Goal: Task Accomplishment & Management: Use online tool/utility

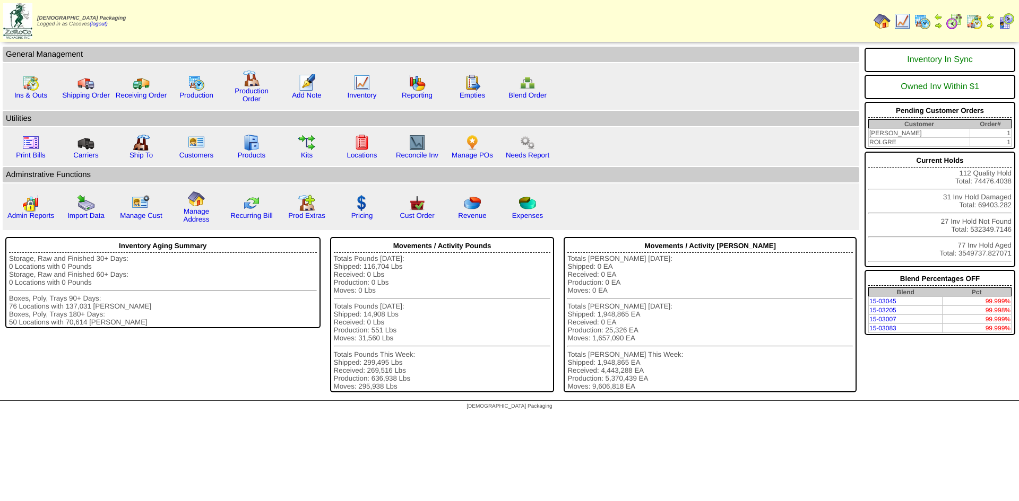
click at [922, 21] on img at bounding box center [922, 21] width 17 height 17
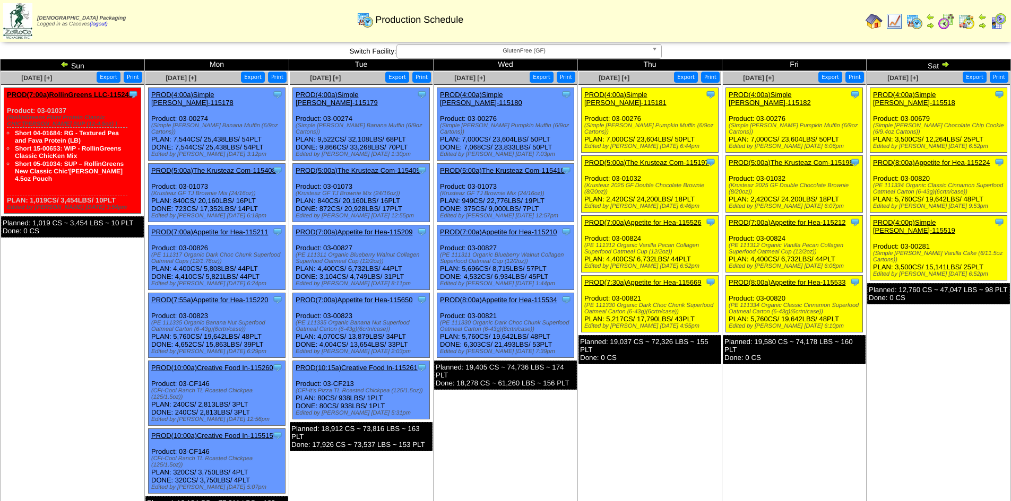
drag, startPoint x: 633, startPoint y: 126, endPoint x: 610, endPoint y: 118, distance: 23.7
click at [610, 118] on div "Clone Item PROD(4:00a)Simple [PERSON_NAME]-115181 Simple [PERSON_NAME] Schedule…" at bounding box center [650, 120] width 137 height 65
click at [694, 123] on div "(Simple [PERSON_NAME] Pumpkin Muffin (6/9oz Cartons))" at bounding box center [651, 129] width 134 height 13
click at [707, 121] on div "Clone Item PROD(4:00a)Simple [PERSON_NAME]-115181 Simple [PERSON_NAME] Schedule…" at bounding box center [650, 120] width 137 height 65
drag, startPoint x: 703, startPoint y: 118, endPoint x: 604, endPoint y: 117, distance: 98.7
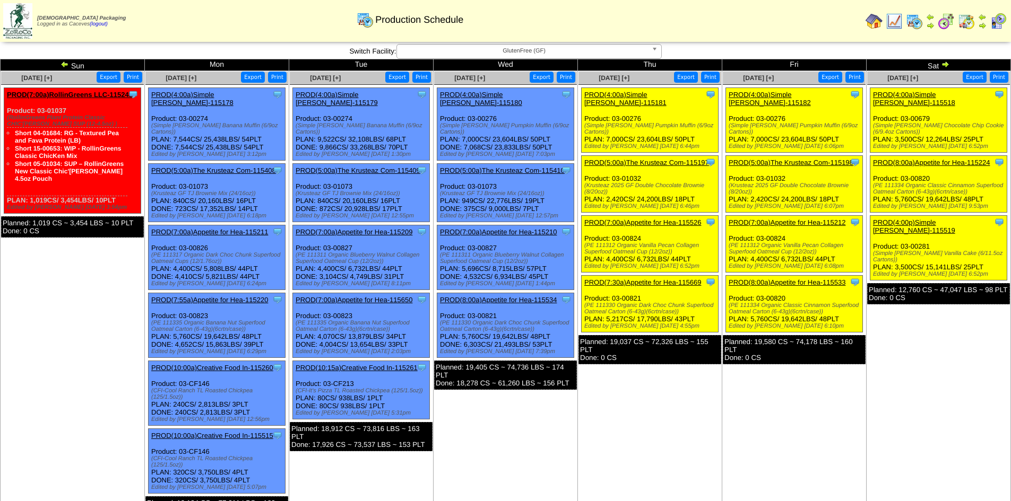
click at [604, 123] on div "(Simple [PERSON_NAME] Pumpkin Muffin (6/9oz Cartons))" at bounding box center [651, 129] width 134 height 13
click at [704, 123] on div "(Simple [PERSON_NAME] Pumpkin Muffin (6/9oz Cartons))" at bounding box center [651, 129] width 134 height 13
drag, startPoint x: 700, startPoint y: 117, endPoint x: 581, endPoint y: 116, distance: 118.9
click at [582, 116] on div "Clone Item PROD(4:00a)Simple [PERSON_NAME]-115181 Simple [PERSON_NAME] Schedule…" at bounding box center [650, 120] width 137 height 65
copy div "(Simple [PERSON_NAME] Pumpkin Muffin (6/9oz Cartons"
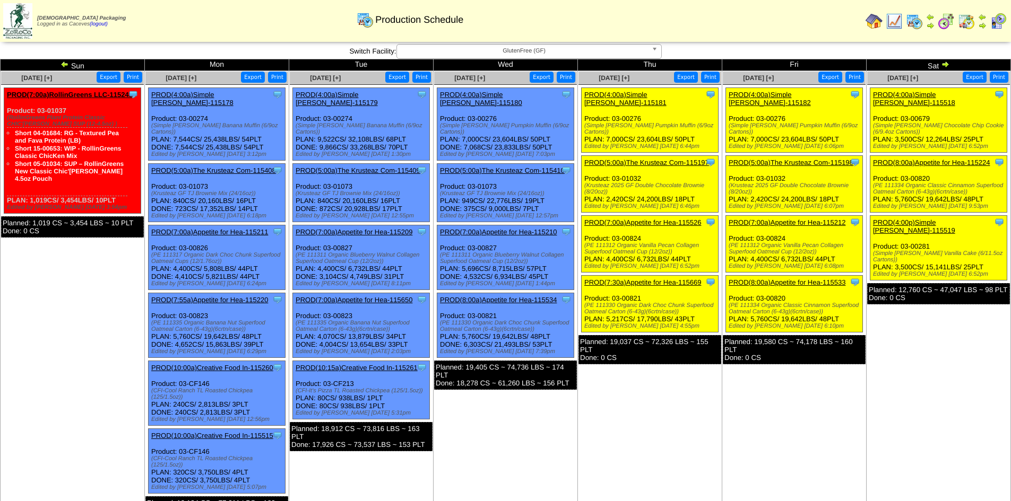
drag, startPoint x: 670, startPoint y: 238, endPoint x: 585, endPoint y: 230, distance: 85.8
click at [585, 242] on div "(PE 111312 Organic Vanilla Pecan Collagen Superfood Oatmeal Cup (12/2oz))" at bounding box center [651, 248] width 134 height 13
copy div "(PE 111312 Organic Vanilla Pecan Collagen Superfood Oatmeal Cup (12/2oz)"
drag, startPoint x: 675, startPoint y: 299, endPoint x: 619, endPoint y: 288, distance: 57.8
click at [619, 302] on div "(PE 111330 Organic Dark Choc Chunk Superfood Oatmeal Carton (6-43g)(6crtn/case))" at bounding box center [651, 308] width 134 height 13
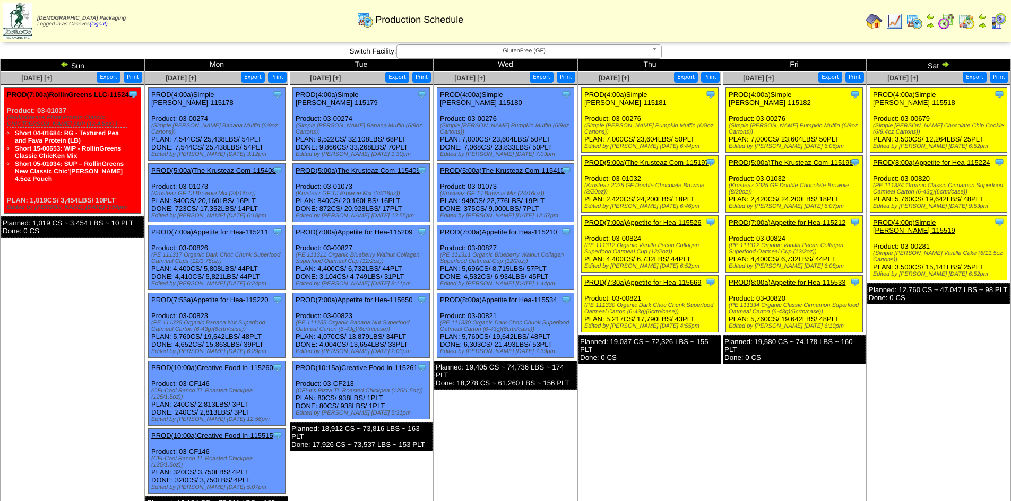
click at [679, 302] on div "(PE 111330 Organic Dark Choc Chunk Superfood Oatmeal Carton (6-43g)(6crtn/case))" at bounding box center [651, 308] width 134 height 13
drag, startPoint x: 677, startPoint y: 297, endPoint x: 585, endPoint y: 290, distance: 92.6
click at [585, 302] on div "(PE 111330 Organic Dark Choc Chunk Superfood Oatmeal Carton (6-43g)(6crtn/case))" at bounding box center [651, 308] width 134 height 13
copy div "(PE 111330 Organic Dark Choc Chunk Superfood Oatmeal Carton (6-43g)(6crtn/case)"
click at [633, 122] on div "Clone Item PROD(4:00a)Simple [PERSON_NAME]-115181 Simple [PERSON_NAME] Schedule…" at bounding box center [650, 120] width 137 height 65
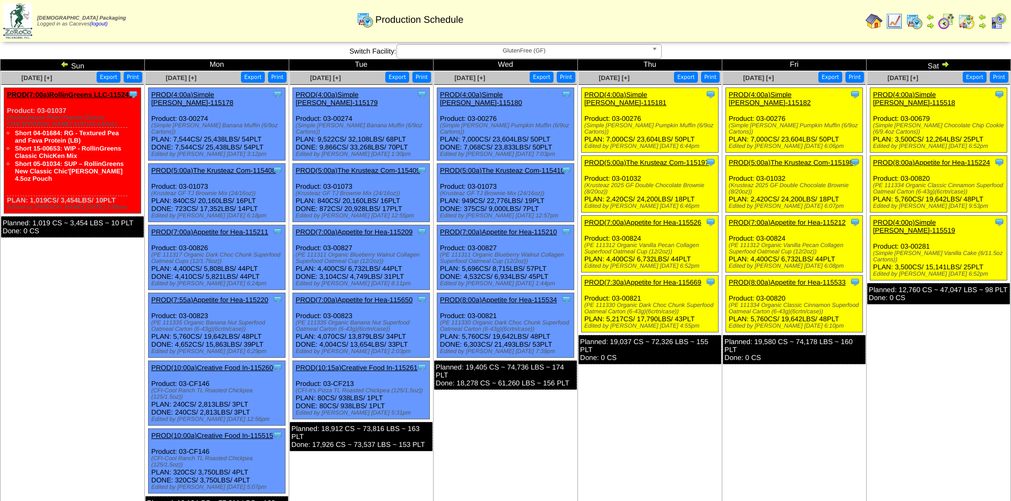
click at [621, 124] on div "Clone Item PROD(4:00a)Simple [PERSON_NAME]-115181 Simple [PERSON_NAME] Schedule…" at bounding box center [650, 120] width 137 height 65
